Goal: Obtain resource: Download file/media

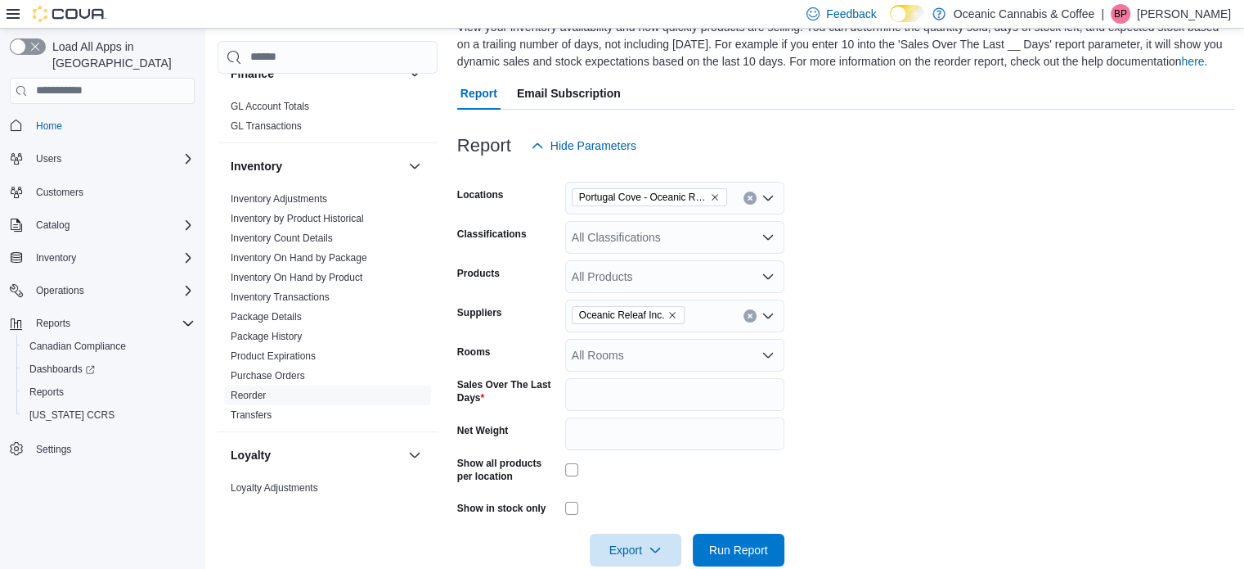
scroll to position [134, 0]
click at [713, 199] on icon "Remove Portugal Cove - Oceanic Releaf from selection in this group" at bounding box center [715, 198] width 7 height 7
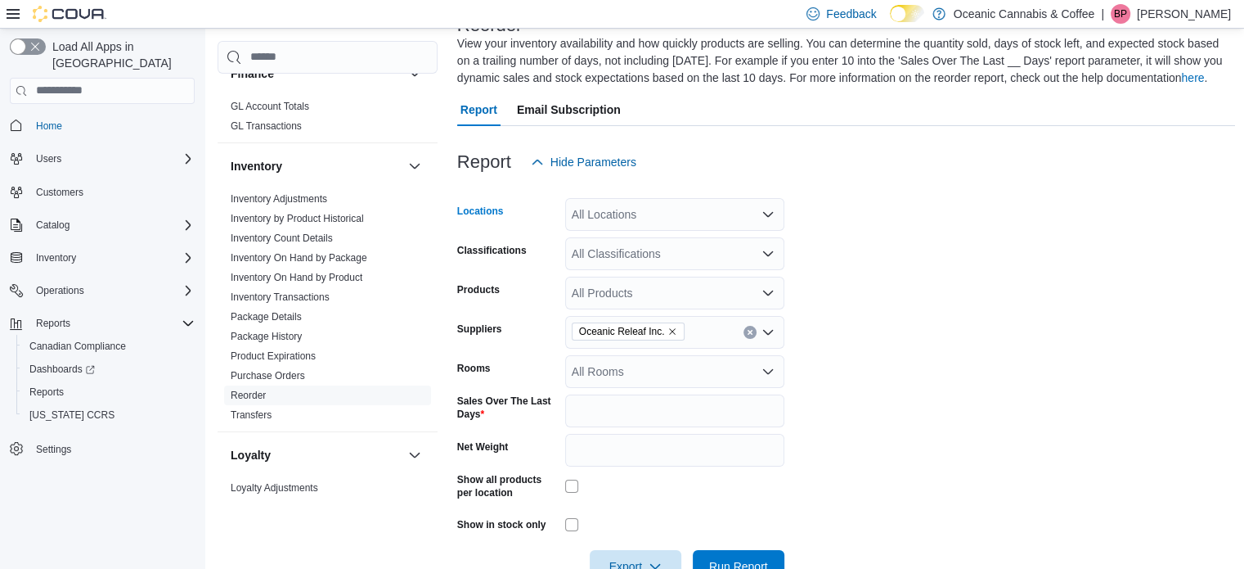
scroll to position [118, 0]
click at [670, 229] on div "All Locations" at bounding box center [674, 215] width 219 height 33
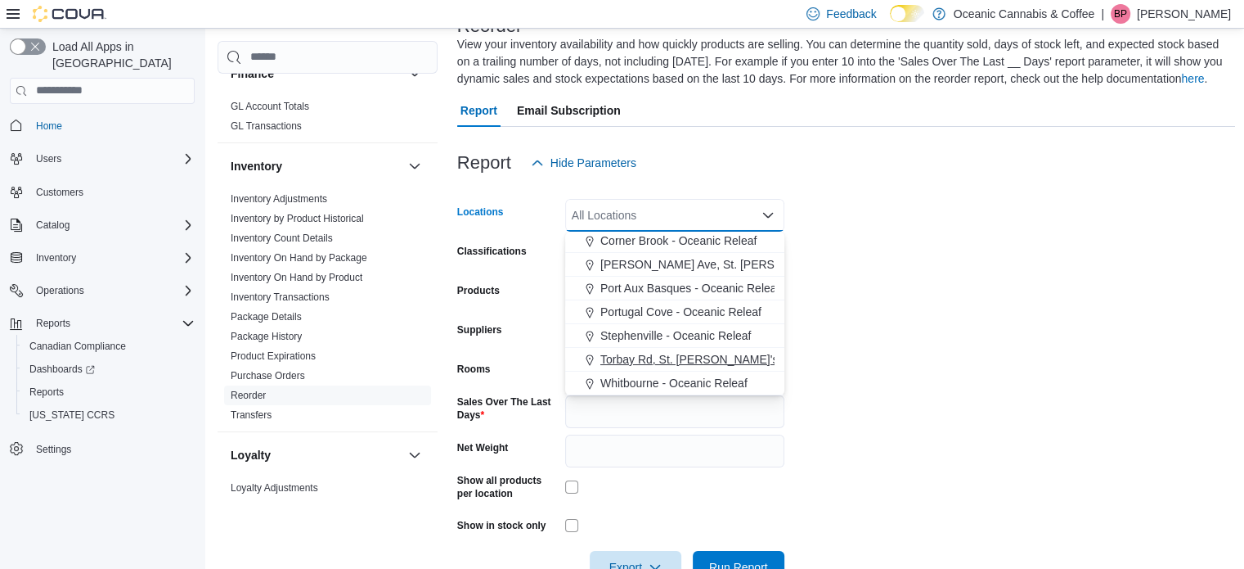
click at [679, 359] on span "Torbay Rd, St. [PERSON_NAME]'s - Oceanic Releaf" at bounding box center [733, 359] width 267 height 16
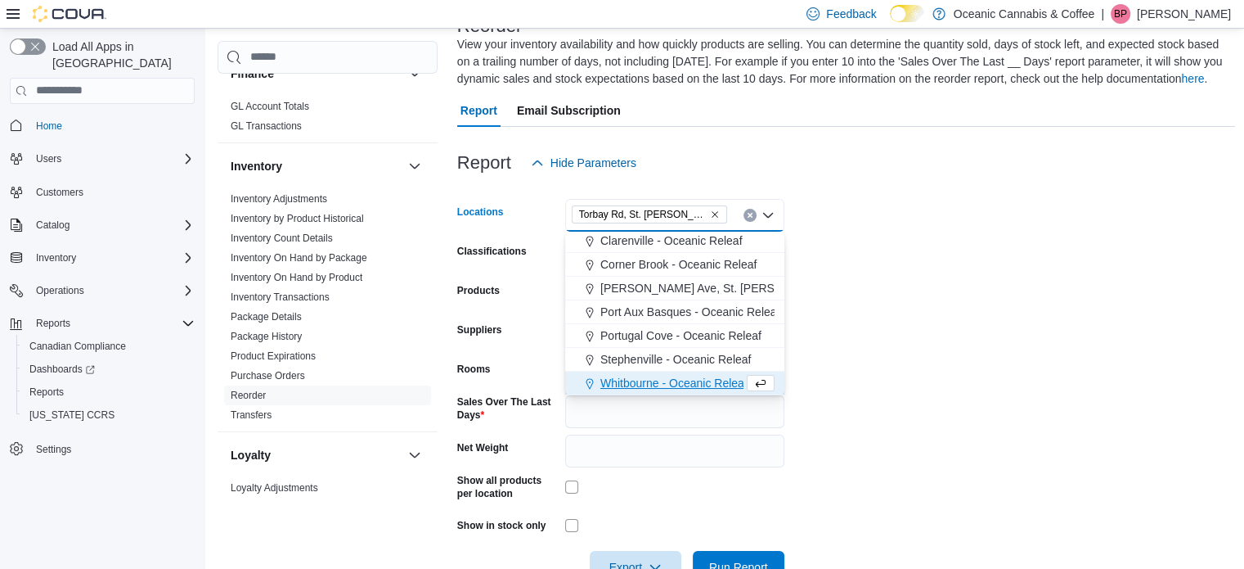
scroll to position [74, 0]
click at [830, 366] on form "Locations [GEOGRAPHIC_DATA][PERSON_NAME] - Oceanic Releaf Combo box. Selected. …" at bounding box center [846, 381] width 779 height 404
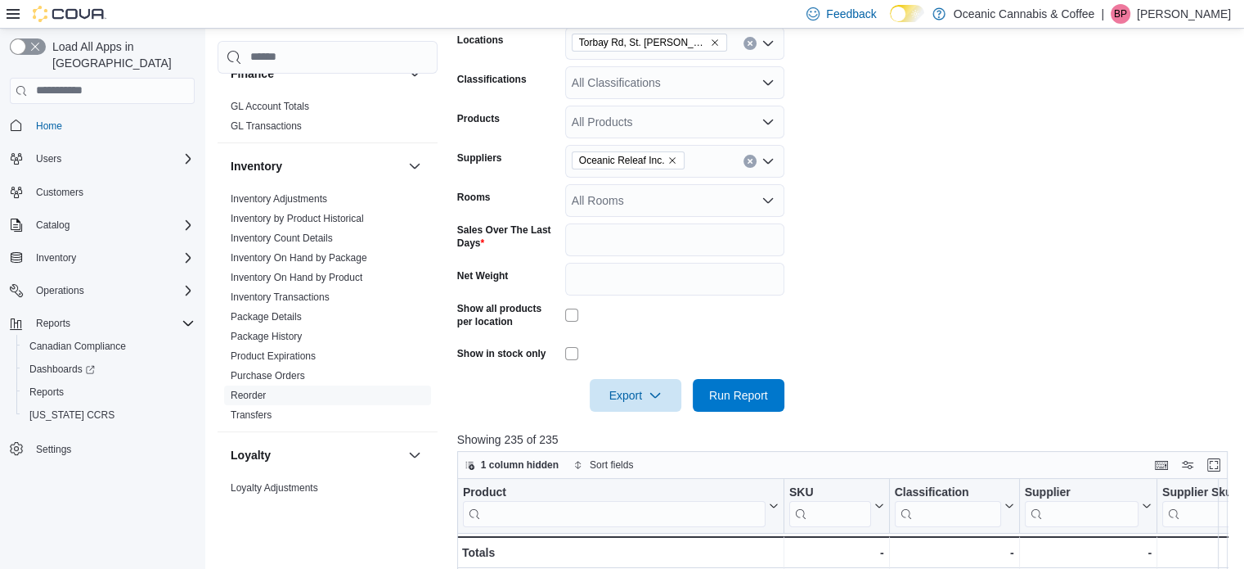
scroll to position [299, 0]
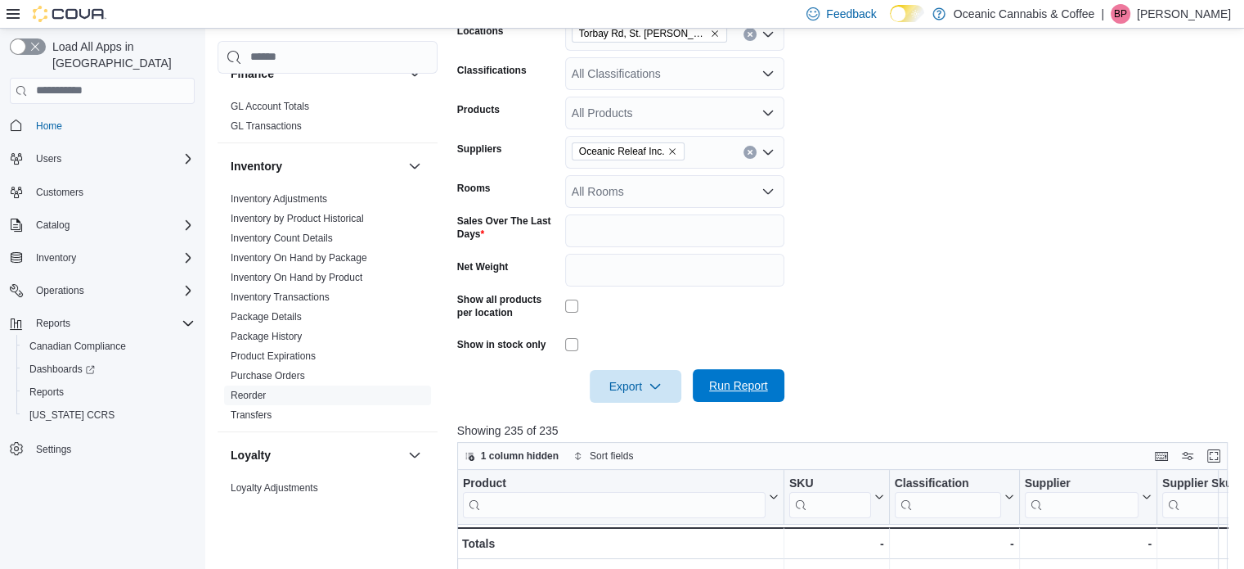
click at [749, 384] on span "Run Report" at bounding box center [738, 385] width 59 height 16
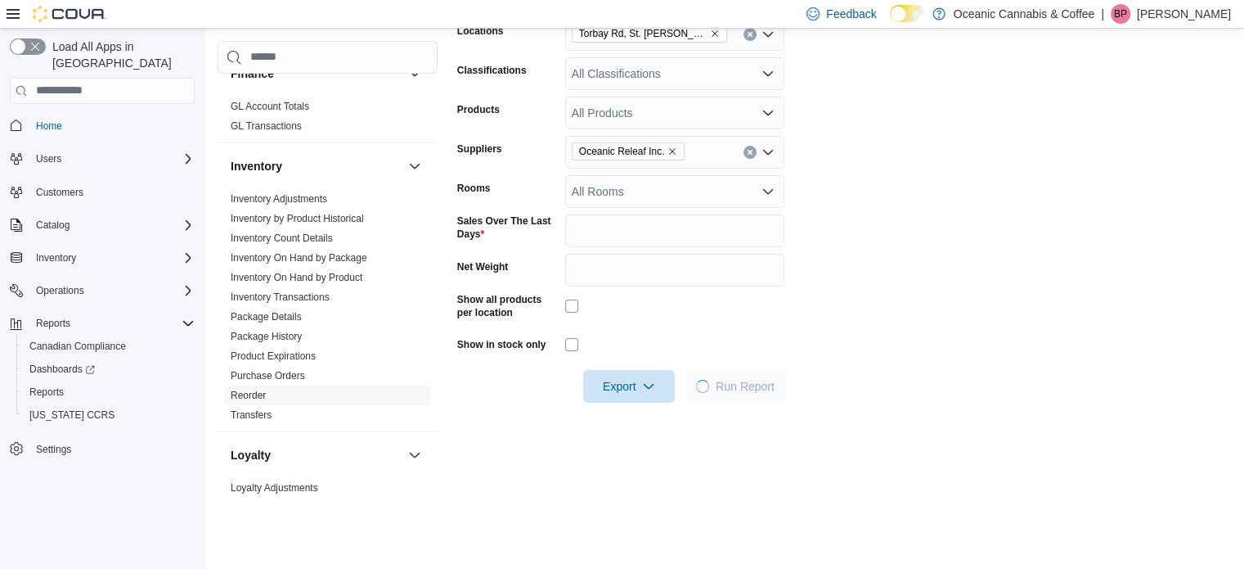
drag, startPoint x: 877, startPoint y: 254, endPoint x: 854, endPoint y: 140, distance: 116.0
click at [854, 140] on form "Locations [GEOGRAPHIC_DATA][PERSON_NAME]'s - Oceanic Releaf Classifications All…" at bounding box center [844, 200] width 774 height 404
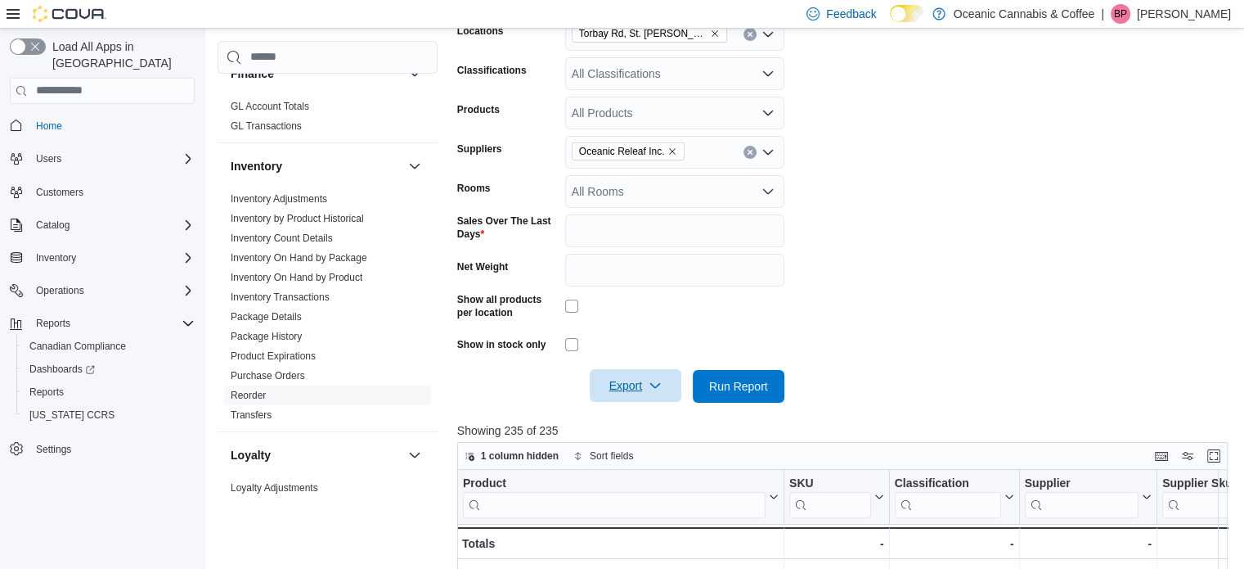
click at [650, 397] on span "Export" at bounding box center [636, 385] width 72 height 33
click at [675, 417] on span "Export to Excel" at bounding box center [638, 418] width 74 height 13
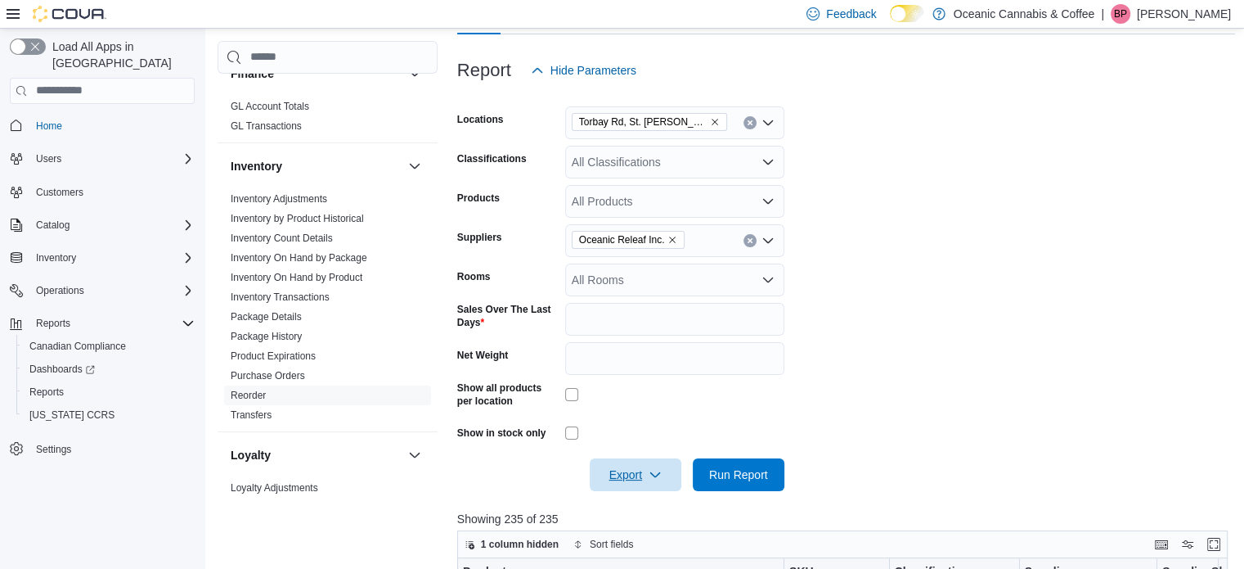
scroll to position [208, 0]
click at [717, 120] on icon "Remove Torbay Rd, St. John's - Oceanic Releaf from selection in this group" at bounding box center [715, 124] width 10 height 10
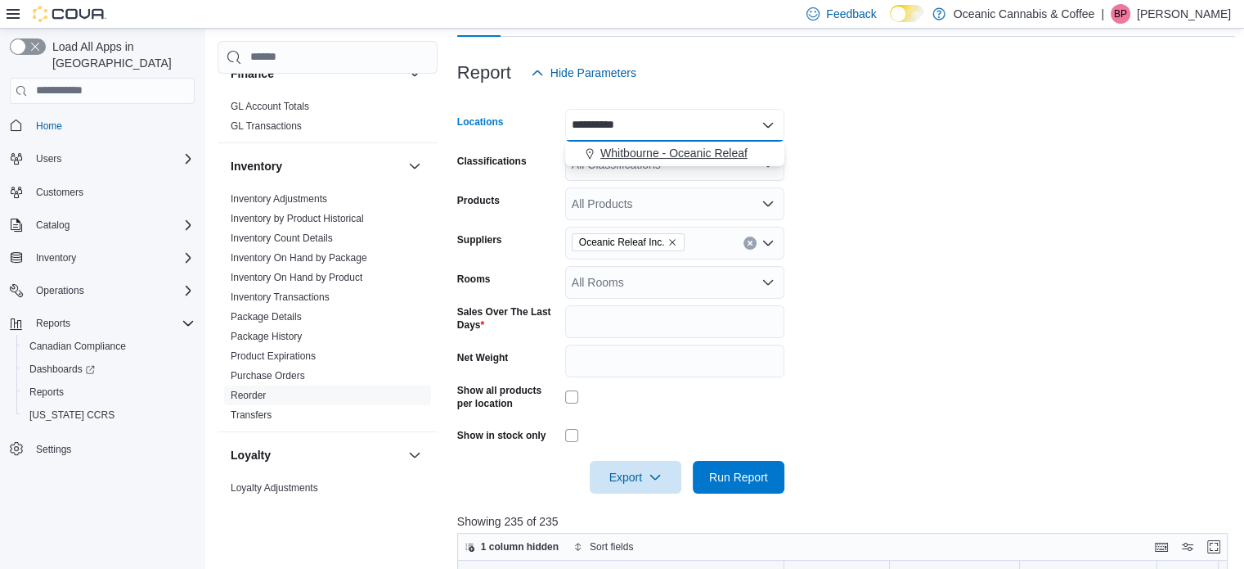
type input "**********"
click at [725, 145] on span "Whitbourne - Oceanic Releaf" at bounding box center [673, 153] width 147 height 16
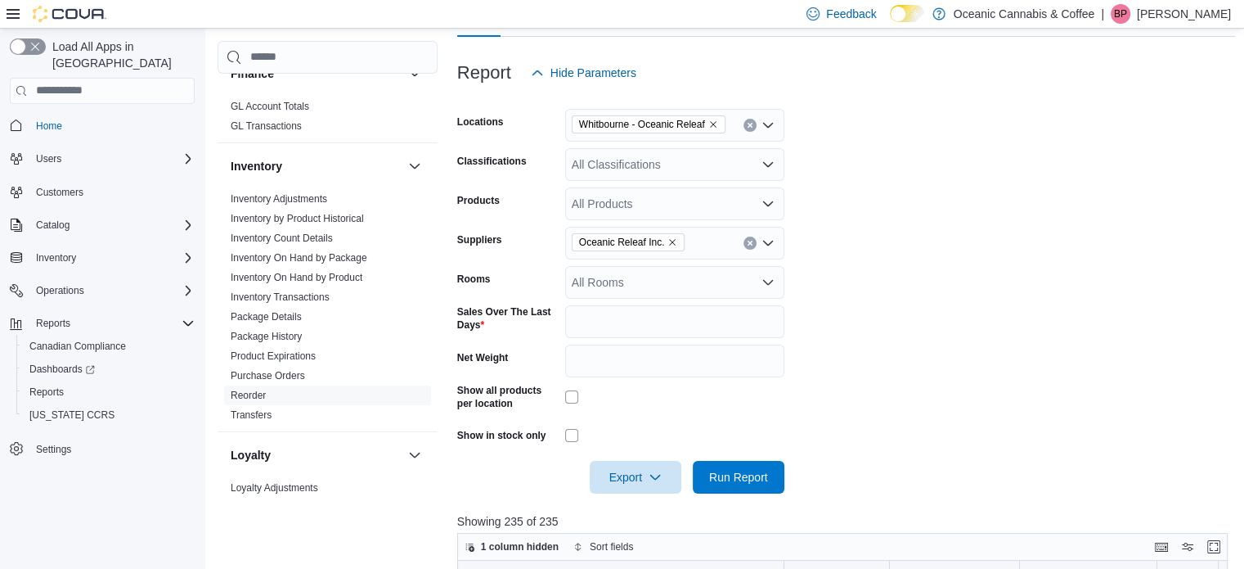
click at [848, 258] on form "Locations [GEOGRAPHIC_DATA] - Oceanic Releaf Classifications All Classification…" at bounding box center [846, 291] width 779 height 404
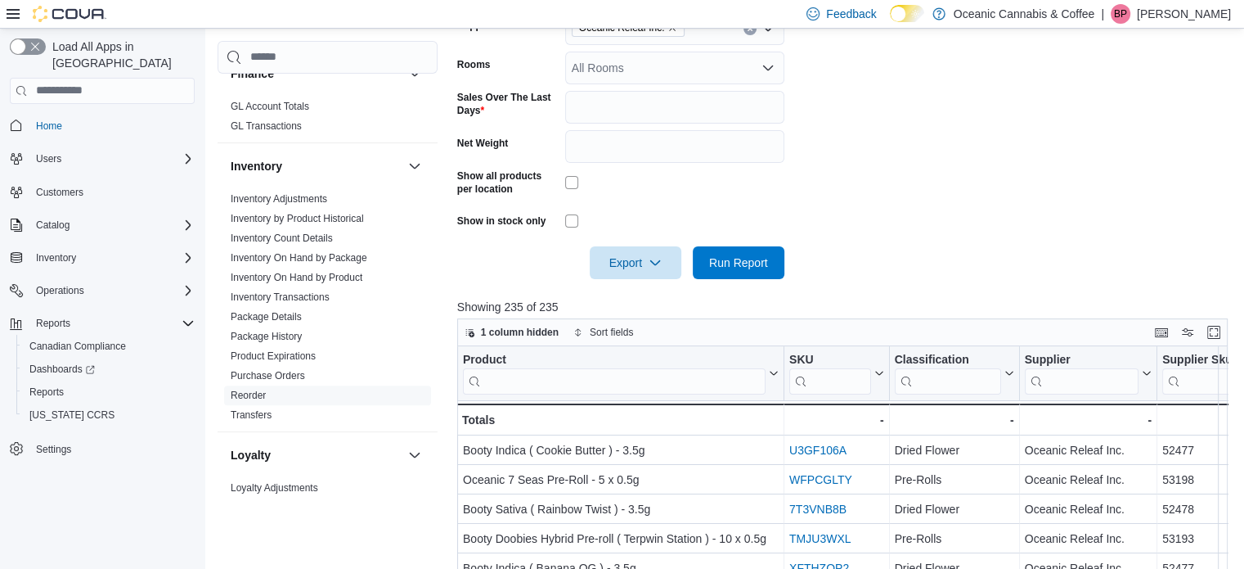
scroll to position [429, 0]
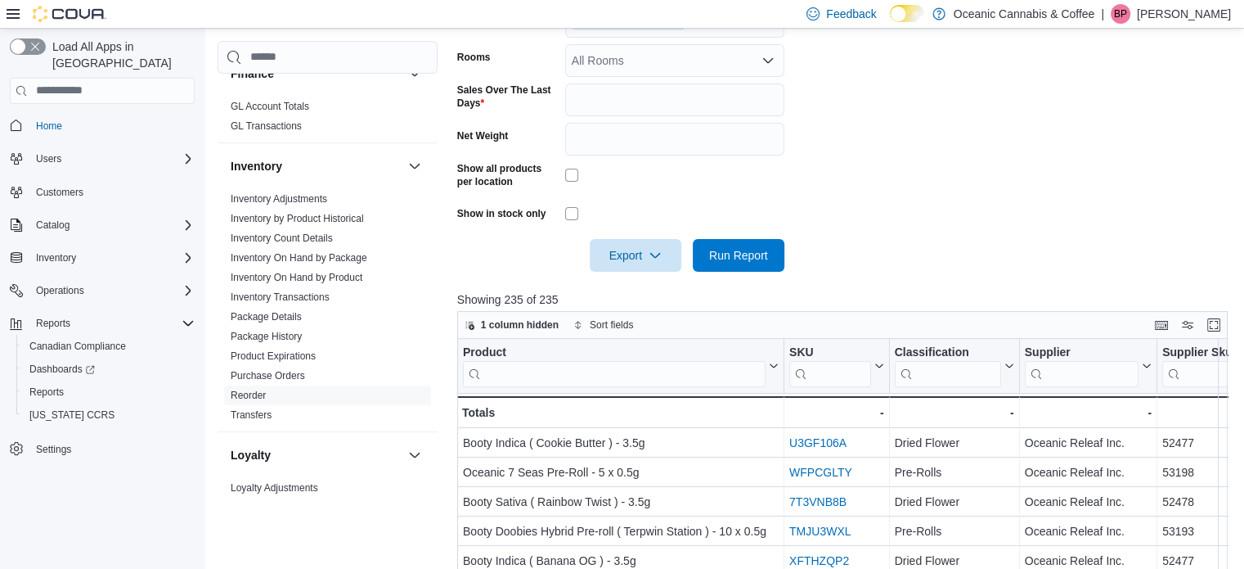
click at [744, 277] on div at bounding box center [846, 282] width 779 height 20
click at [733, 261] on span "Run Report" at bounding box center [738, 254] width 59 height 16
click at [861, 190] on form "Locations [GEOGRAPHIC_DATA] - Oceanic Releaf Classifications All Classification…" at bounding box center [846, 69] width 779 height 404
click at [645, 268] on span "Export" at bounding box center [636, 254] width 72 height 33
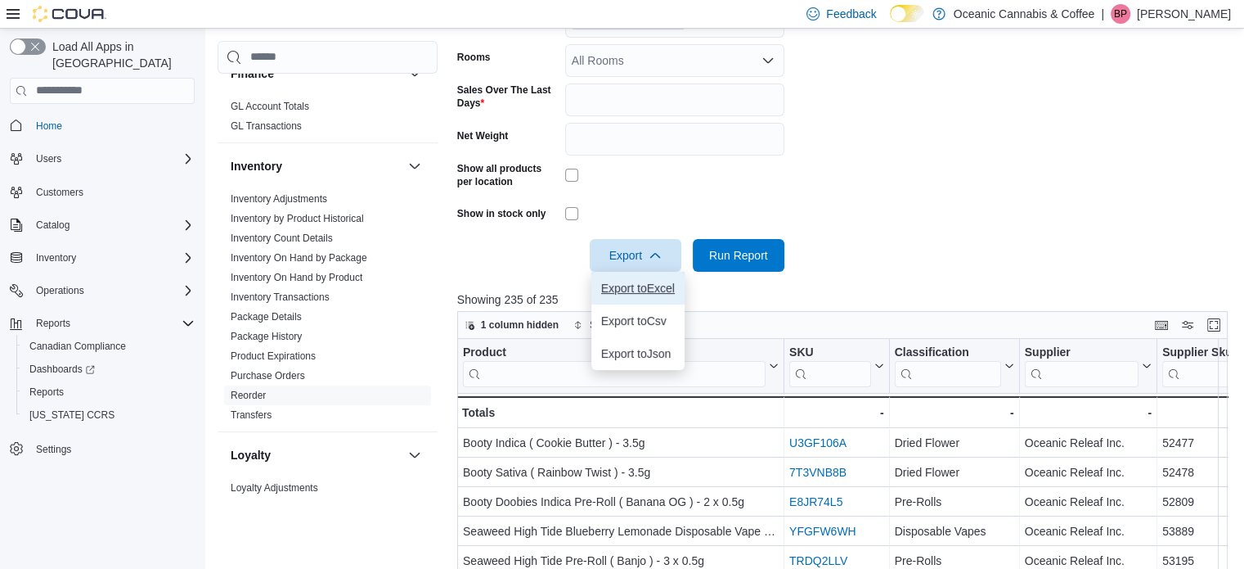
click at [656, 288] on span "Export to Excel" at bounding box center [638, 287] width 74 height 13
